Goal: Find specific page/section

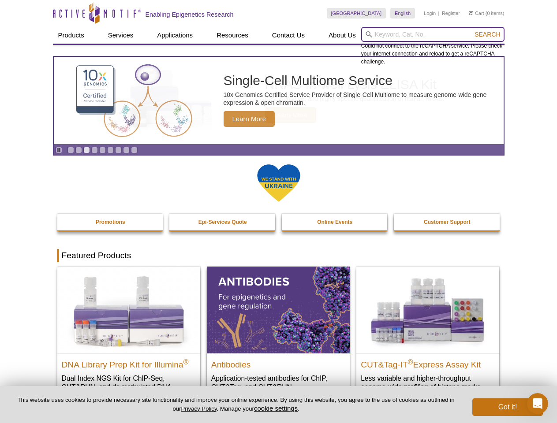
click at [433, 34] on input "search" at bounding box center [432, 34] width 143 height 15
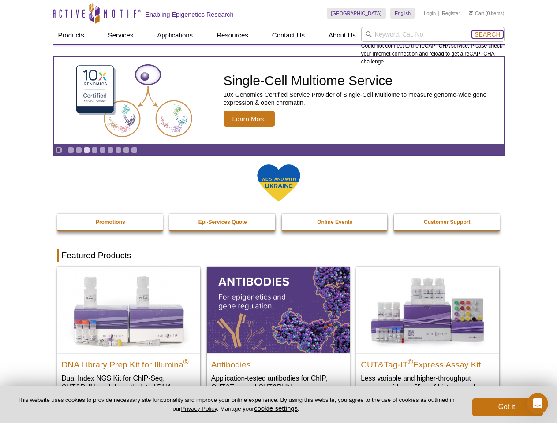
click at [487, 34] on span "Search" at bounding box center [488, 34] width 26 height 7
click at [59, 150] on icon "Pause" at bounding box center [59, 150] width 6 height 6
click at [71, 150] on link "Go to slide 1" at bounding box center [70, 150] width 7 height 7
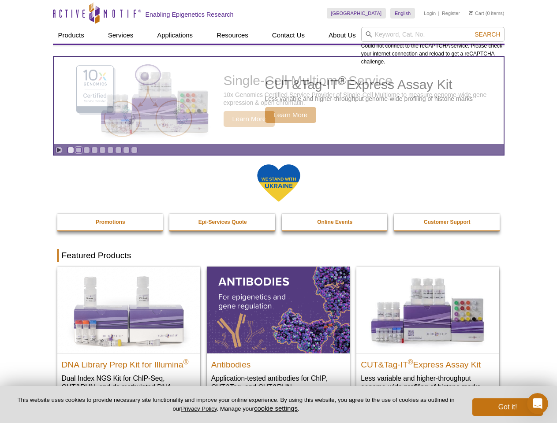
click at [78, 150] on link "Go to slide 2" at bounding box center [78, 150] width 7 height 7
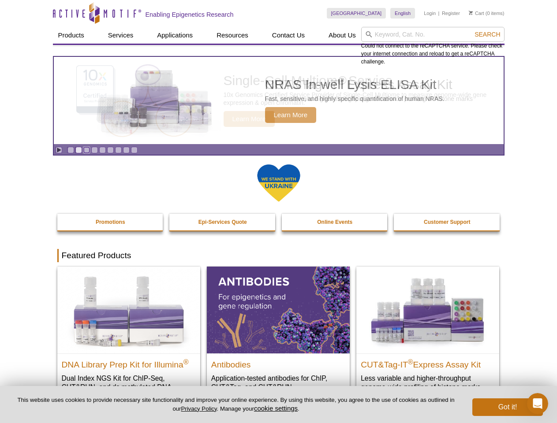
click at [86, 150] on link "Go to slide 3" at bounding box center [86, 150] width 7 height 7
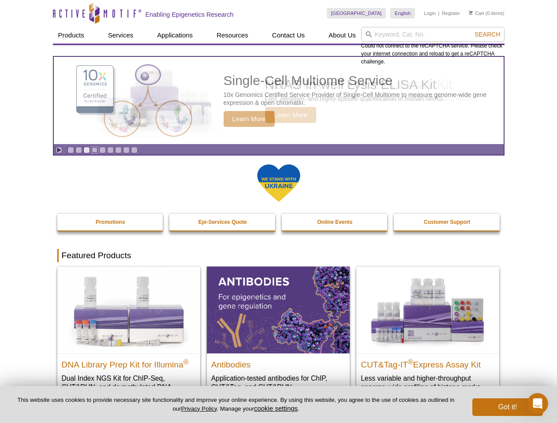
click at [94, 150] on link "Go to slide 4" at bounding box center [94, 150] width 7 height 7
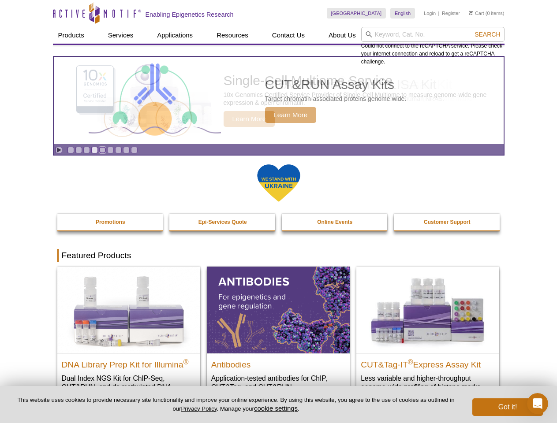
click at [102, 150] on link "Go to slide 5" at bounding box center [102, 150] width 7 height 7
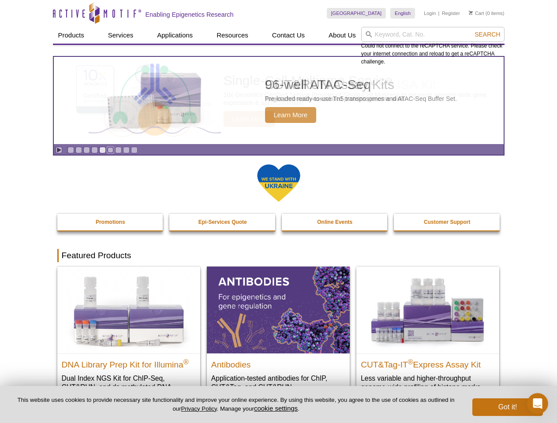
click at [110, 150] on link "Go to slide 6" at bounding box center [110, 150] width 7 height 7
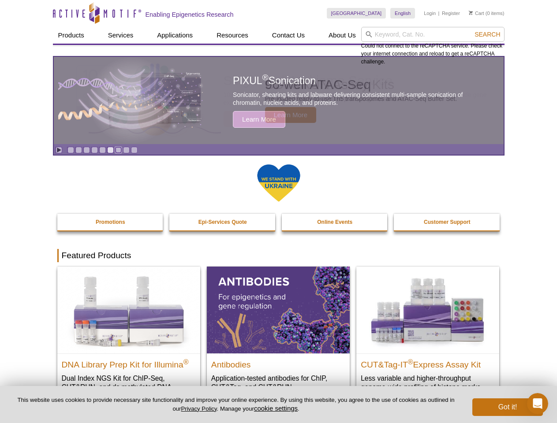
click at [118, 150] on link "Go to slide 7" at bounding box center [118, 150] width 7 height 7
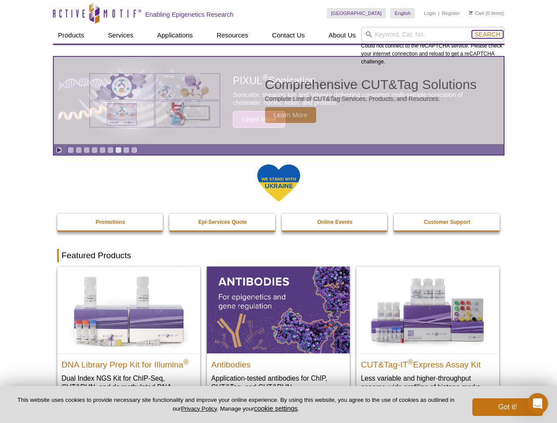
click at [487, 34] on span "Search" at bounding box center [488, 34] width 26 height 7
